Goal: Download file/media

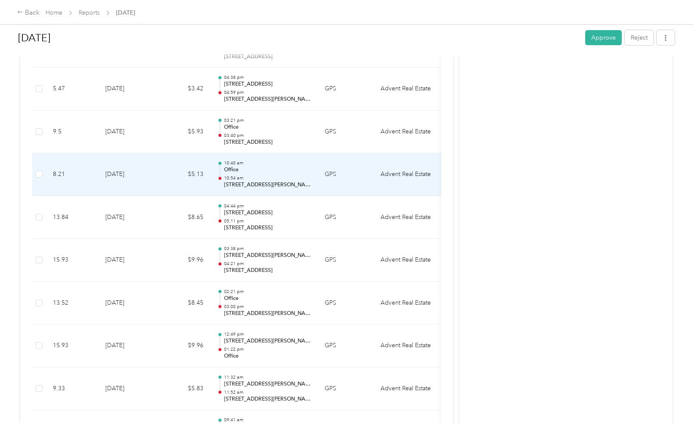
scroll to position [1654, 0]
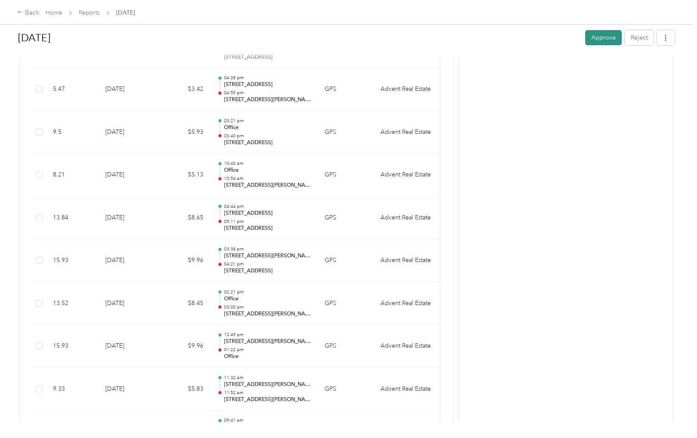
click at [614, 39] on button "Approve" at bounding box center [603, 37] width 37 height 15
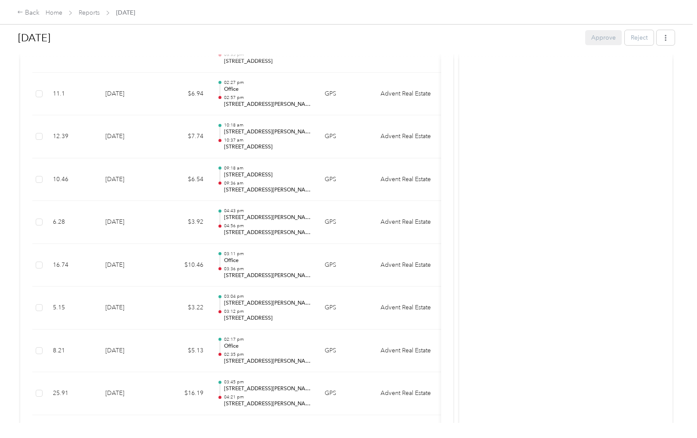
scroll to position [0, 0]
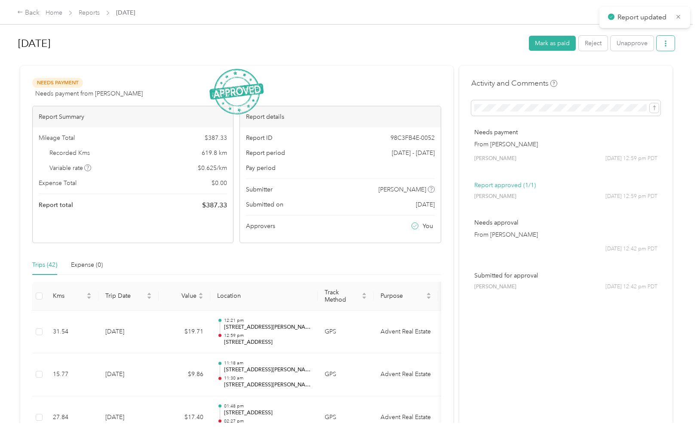
click at [667, 46] on icon "button" at bounding box center [666, 43] width 2 height 6
click at [648, 77] on span "Download" at bounding box center [645, 75] width 28 height 9
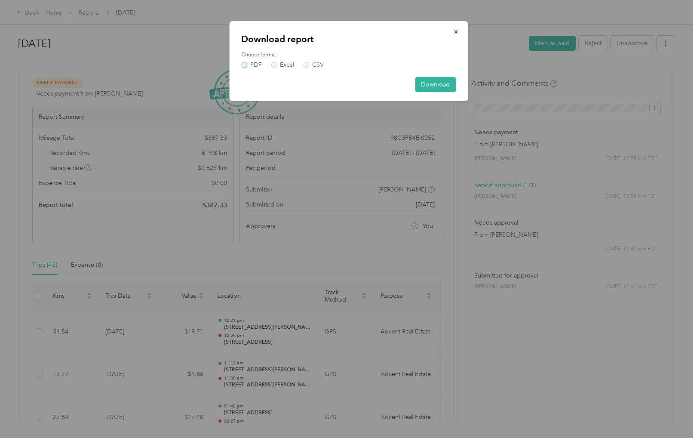
click at [254, 63] on label "PDF" at bounding box center [251, 65] width 21 height 6
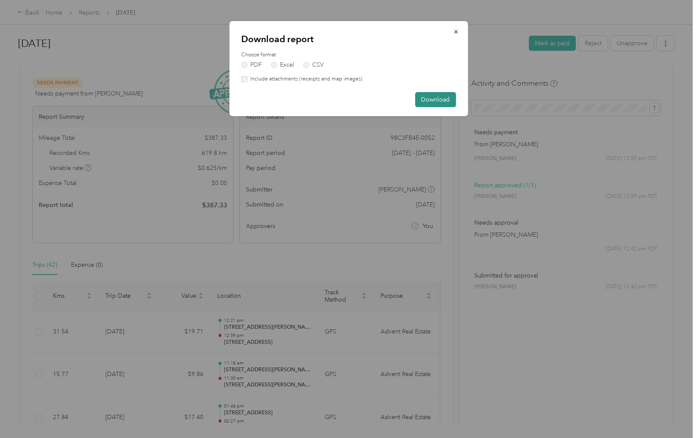
click at [437, 97] on button "Download" at bounding box center [435, 99] width 41 height 15
